Goal: Find specific page/section: Find specific page/section

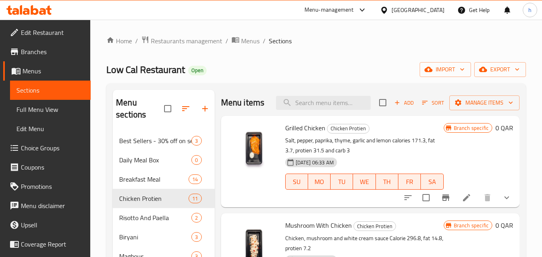
scroll to position [80, 0]
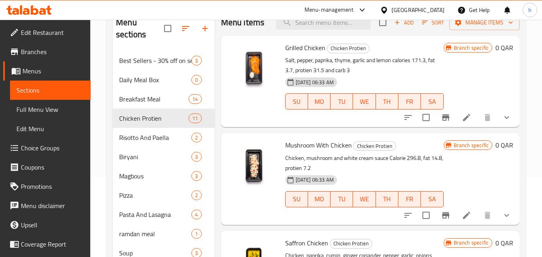
click at [436, 12] on div "Qatar" at bounding box center [418, 10] width 53 height 9
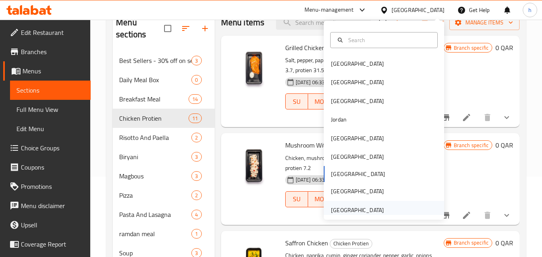
click at [347, 209] on div "[GEOGRAPHIC_DATA]" at bounding box center [357, 210] width 53 height 9
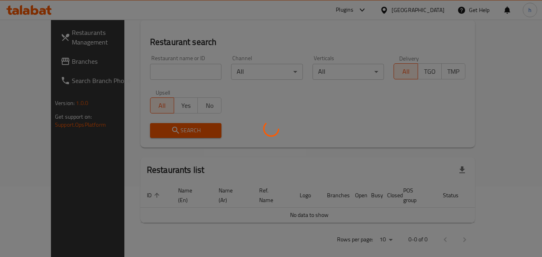
scroll to position [80, 0]
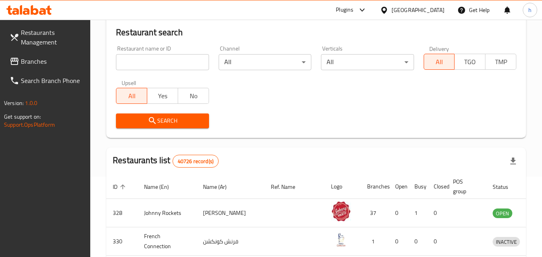
click at [42, 60] on span "Branches" at bounding box center [52, 62] width 63 height 10
